Goal: Task Accomplishment & Management: Complete application form

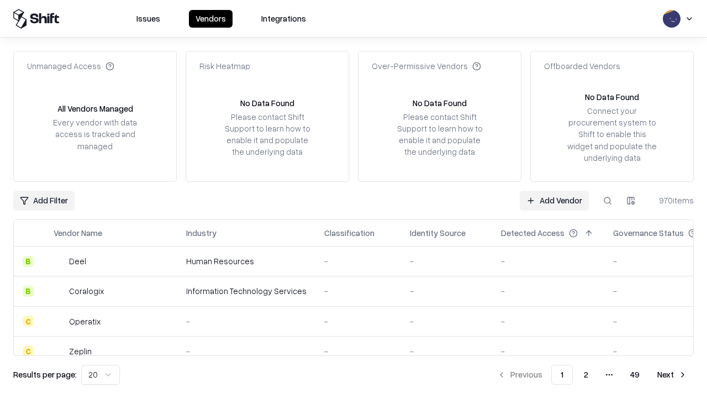
click at [554, 200] on link "Add Vendor" at bounding box center [554, 201] width 69 height 20
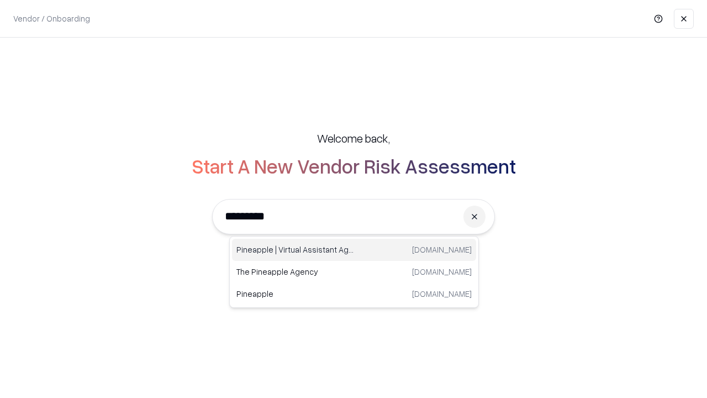
click at [354, 250] on div "Pineapple | Virtual Assistant Agency [DOMAIN_NAME]" at bounding box center [354, 250] width 244 height 22
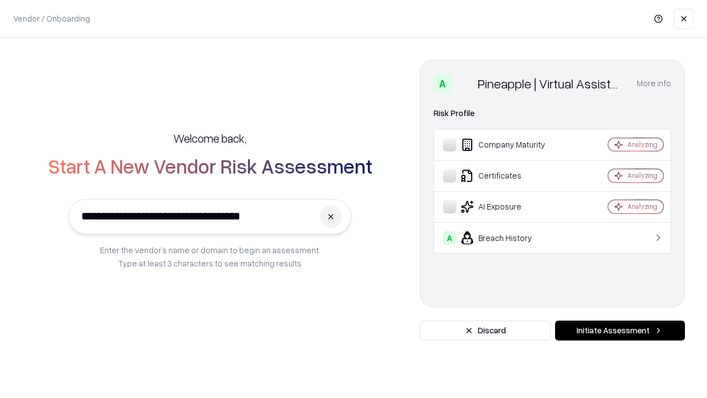
type input "**********"
click at [620, 330] on button "Initiate Assessment" at bounding box center [620, 330] width 130 height 20
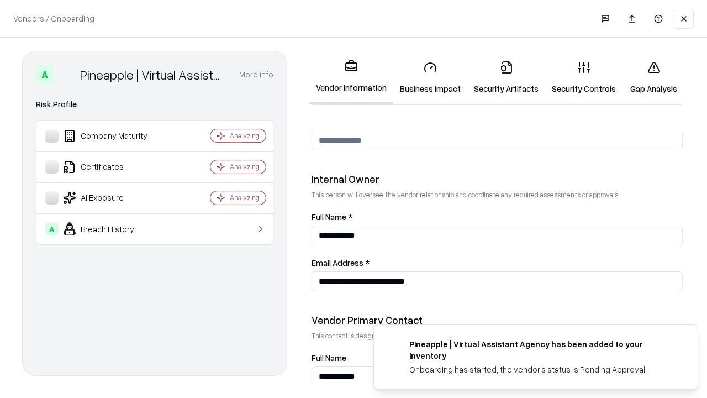
scroll to position [572, 0]
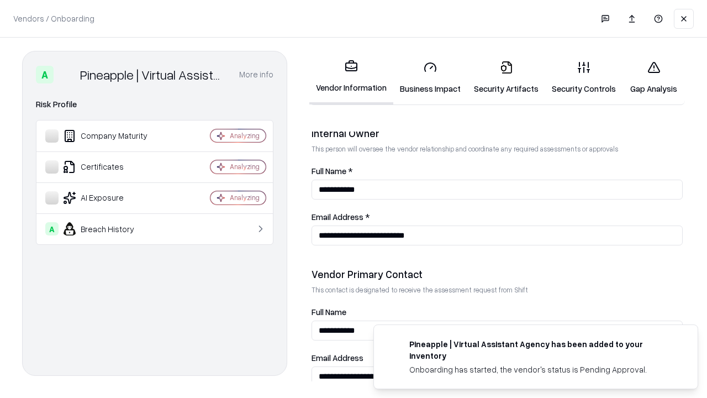
click at [430, 77] on link "Business Impact" at bounding box center [430, 77] width 74 height 51
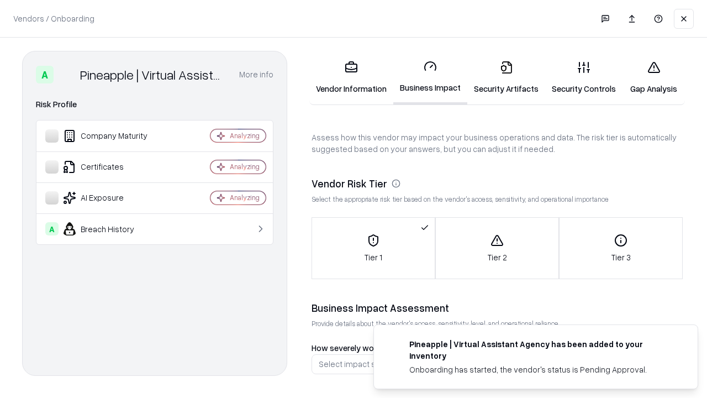
click at [506, 77] on link "Security Artifacts" at bounding box center [506, 77] width 78 height 51
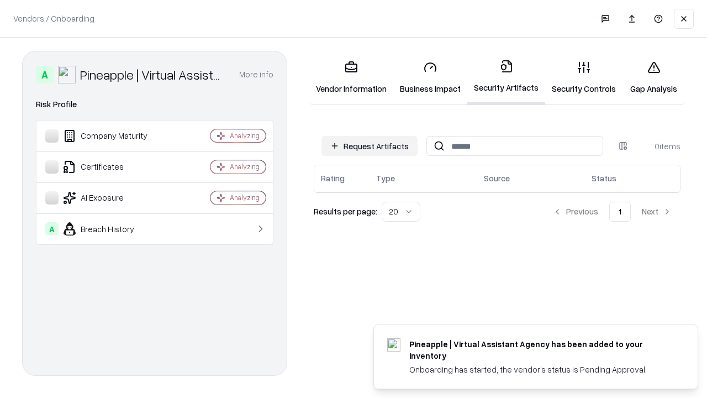
click at [370, 146] on button "Request Artifacts" at bounding box center [369, 146] width 96 height 20
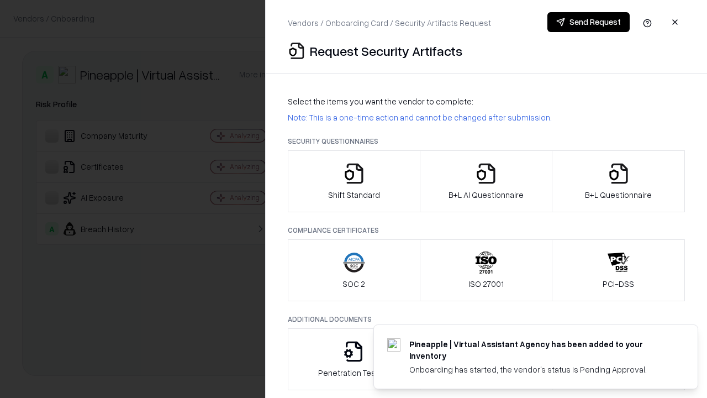
click at [354, 181] on icon "button" at bounding box center [354, 173] width 22 height 22
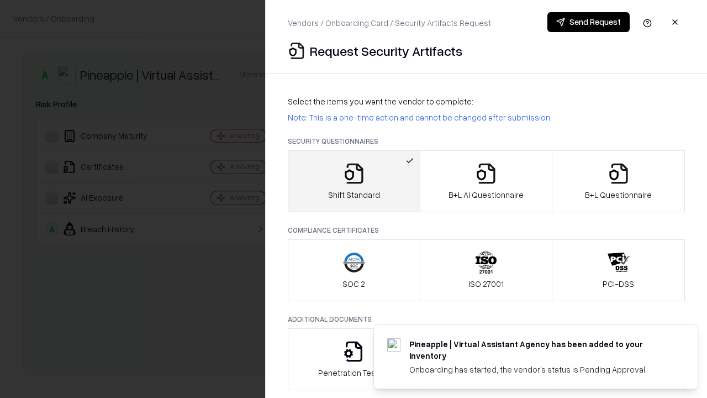
click at [588, 22] on button "Send Request" at bounding box center [588, 22] width 82 height 20
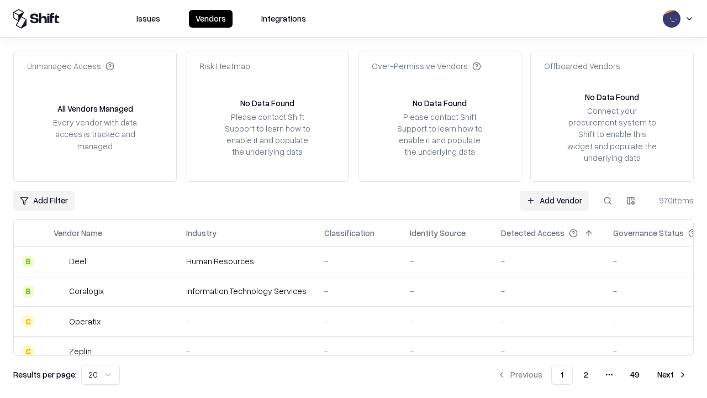
click at [608, 200] on button at bounding box center [608, 201] width 20 height 20
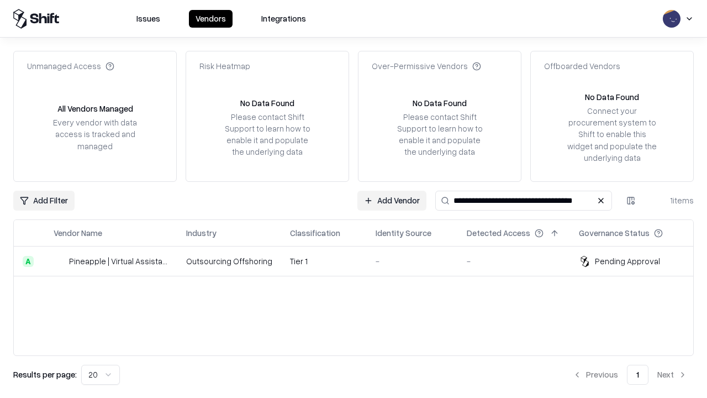
type input "**********"
click at [360, 261] on td "Tier 1" at bounding box center [324, 261] width 86 height 30
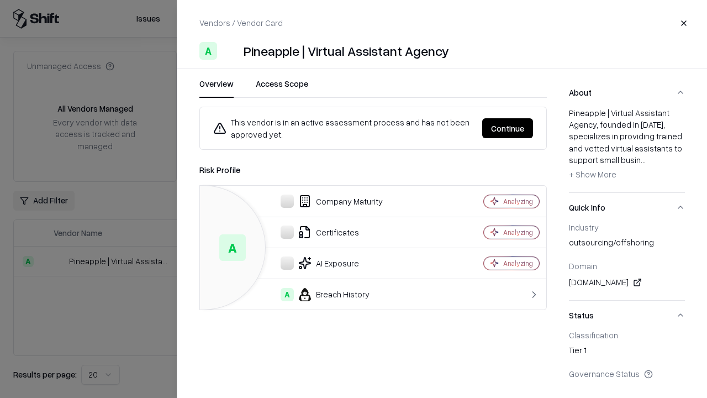
click at [508, 128] on button "Continue" at bounding box center [507, 128] width 51 height 20
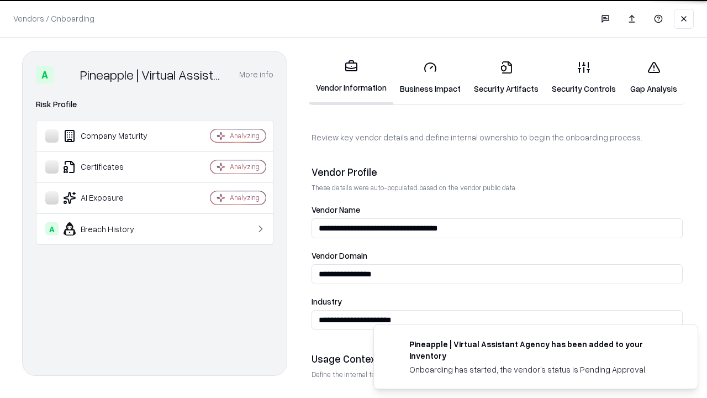
click at [506, 77] on link "Security Artifacts" at bounding box center [506, 77] width 78 height 51
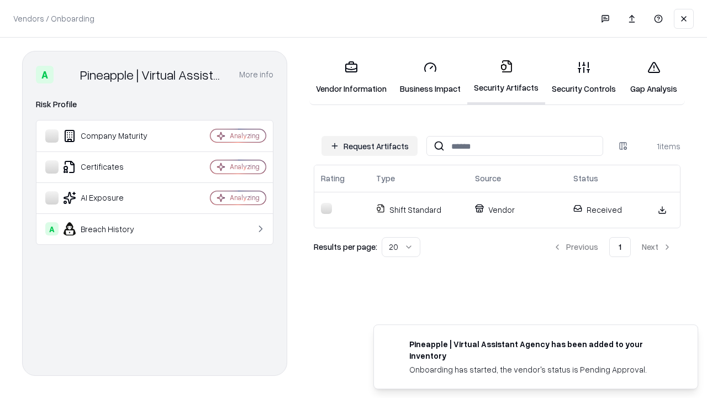
click at [653, 77] on link "Gap Analysis" at bounding box center [654, 77] width 62 height 51
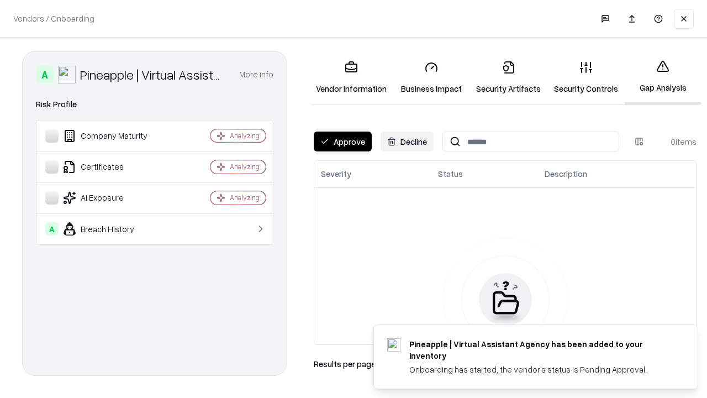
click at [342, 141] on button "Approve" at bounding box center [343, 141] width 58 height 20
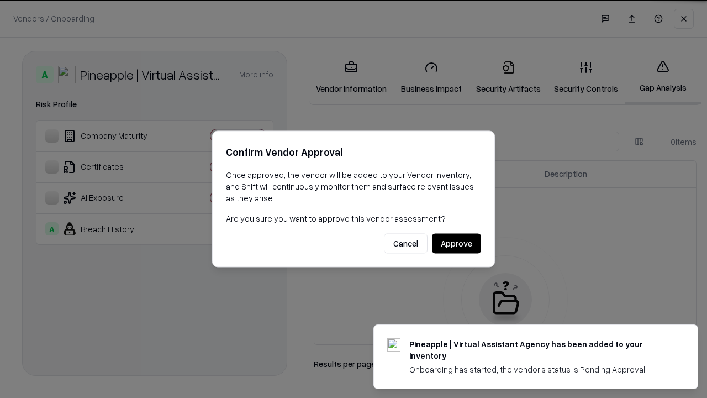
click at [456, 243] on button "Approve" at bounding box center [456, 244] width 49 height 20
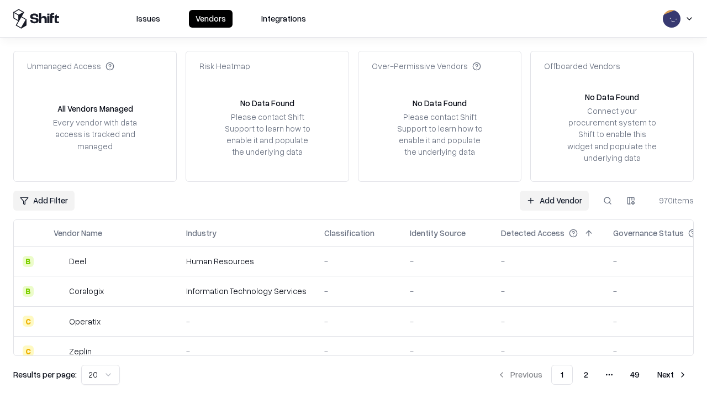
type input "**********"
click at [554, 200] on link "Add Vendor" at bounding box center [554, 201] width 69 height 20
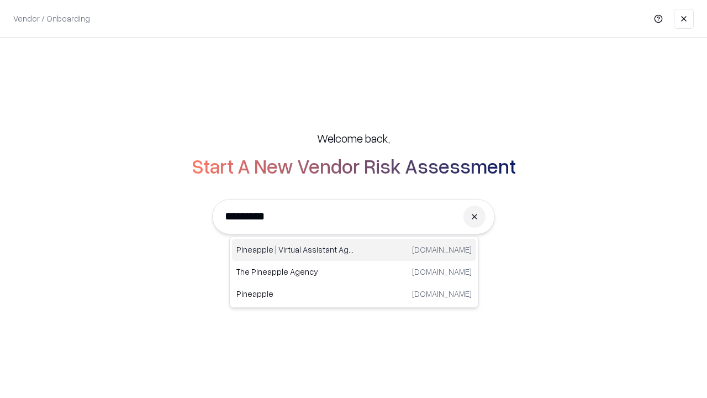
click at [354, 250] on div "Pineapple | Virtual Assistant Agency [DOMAIN_NAME]" at bounding box center [354, 250] width 244 height 22
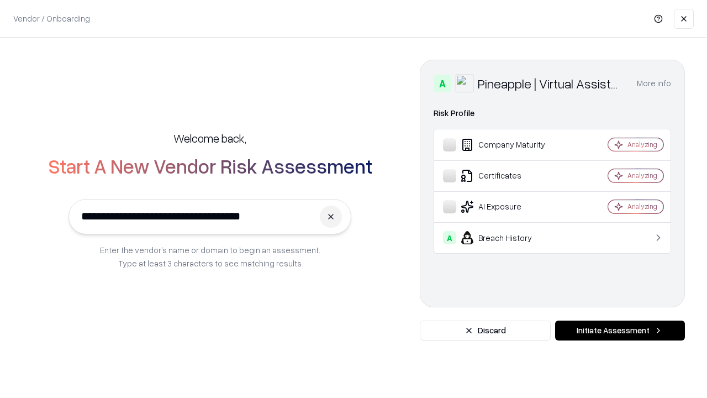
type input "**********"
click at [620, 330] on button "Initiate Assessment" at bounding box center [620, 330] width 130 height 20
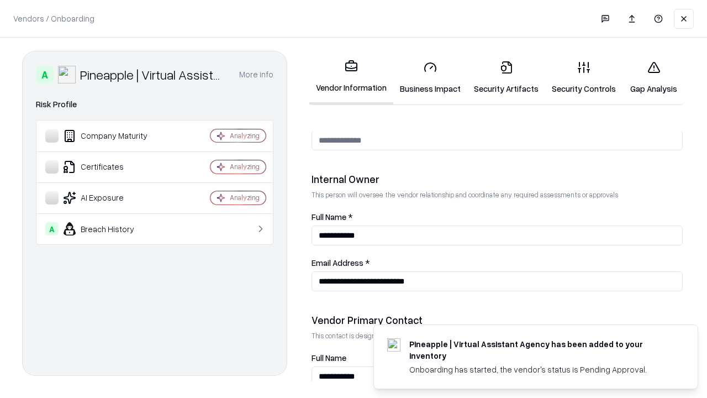
scroll to position [572, 0]
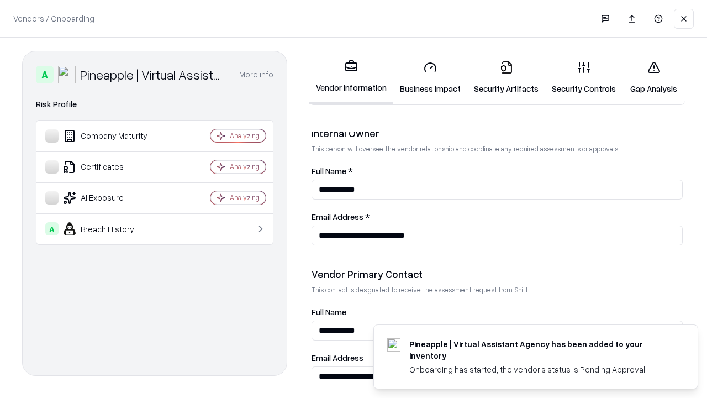
click at [653, 77] on link "Gap Analysis" at bounding box center [654, 77] width 62 height 51
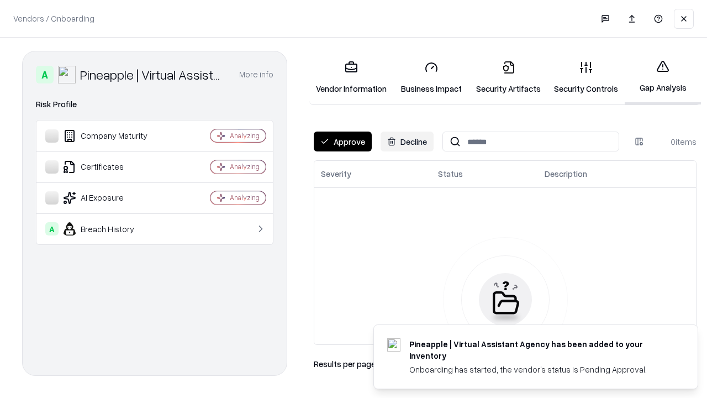
click at [342, 141] on button "Approve" at bounding box center [343, 141] width 58 height 20
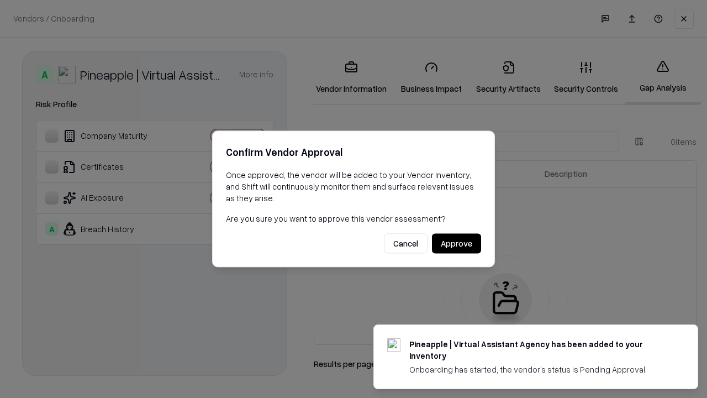
click at [456, 243] on button "Approve" at bounding box center [456, 244] width 49 height 20
